Goal: Navigation & Orientation: Find specific page/section

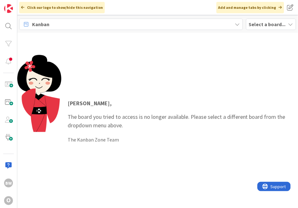
click at [259, 28] on div "Select a board..." at bounding box center [271, 24] width 50 height 11
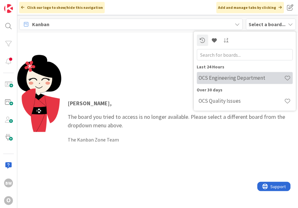
click at [234, 77] on h4 "OCS Engineering Department" at bounding box center [242, 78] width 86 height 6
